Goal: Navigation & Orientation: Find specific page/section

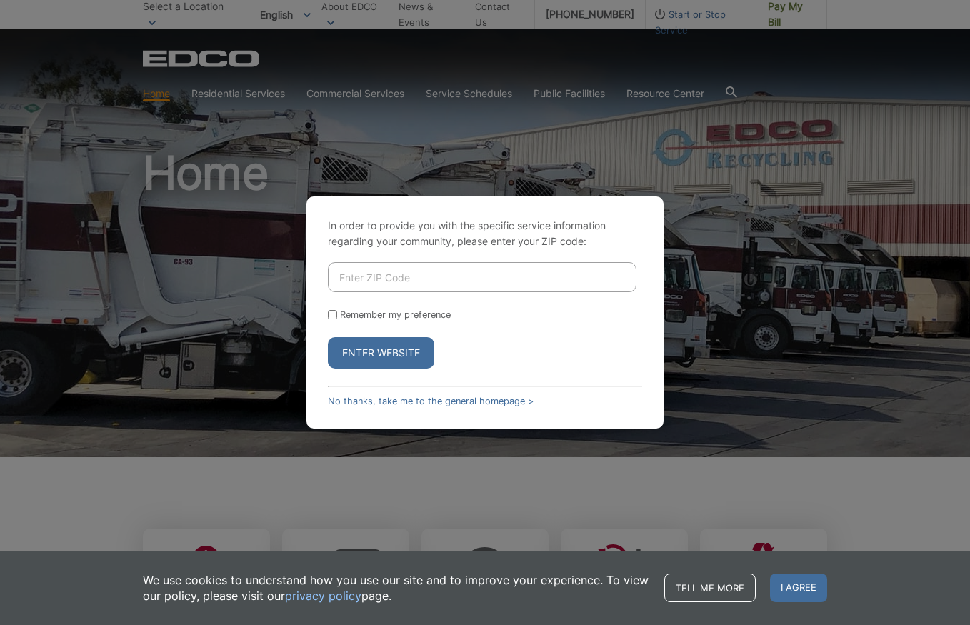
click at [579, 279] on input "Enter ZIP Code" at bounding box center [482, 277] width 309 height 30
type input "90248"
click at [328, 337] on button "Enter Website" at bounding box center [381, 352] width 106 height 31
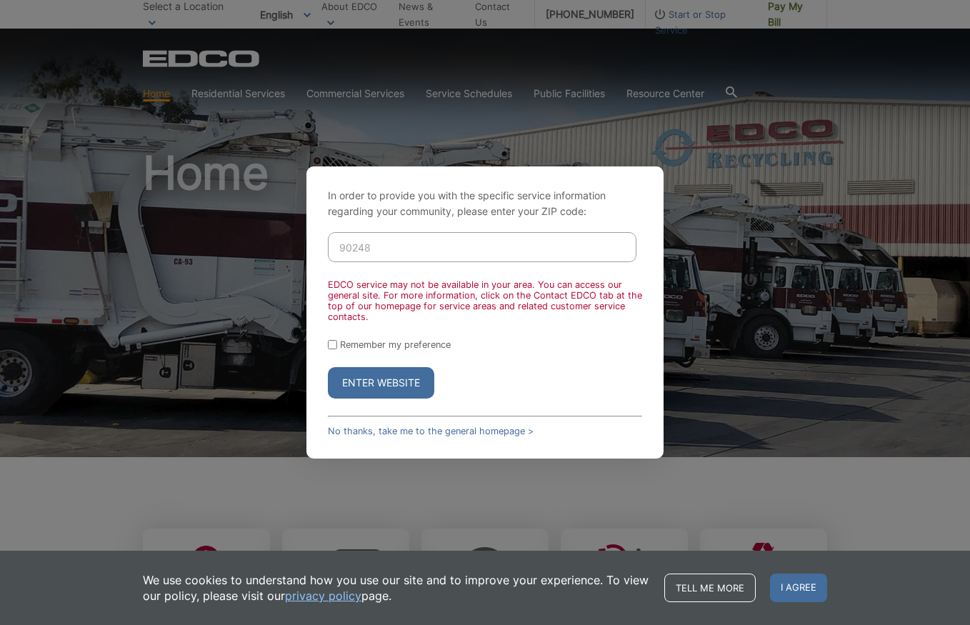
click at [326, 342] on div "In order to provide you with the specific service information regarding your co…" at bounding box center [485, 312] width 357 height 292
click at [332, 347] on input "Remember my preference" at bounding box center [332, 344] width 9 height 9
checkbox input "true"
click at [380, 254] on input "90248" at bounding box center [482, 247] width 309 height 30
drag, startPoint x: 362, startPoint y: 247, endPoint x: 267, endPoint y: 225, distance: 97.4
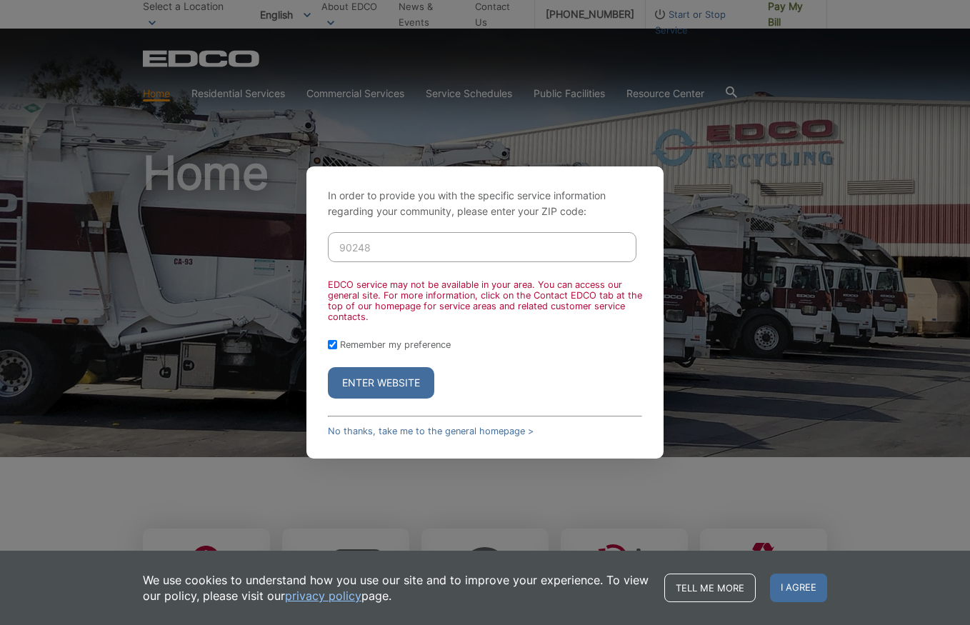
click at [267, 225] on div "In order to provide you with the specific service information regarding your co…" at bounding box center [485, 312] width 970 height 625
type input "90275"
click at [333, 347] on input "Remember my preference" at bounding box center [332, 344] width 9 height 9
checkbox input "false"
click at [382, 387] on button "Enter Website" at bounding box center [381, 382] width 106 height 31
